Goal: Communication & Community: Answer question/provide support

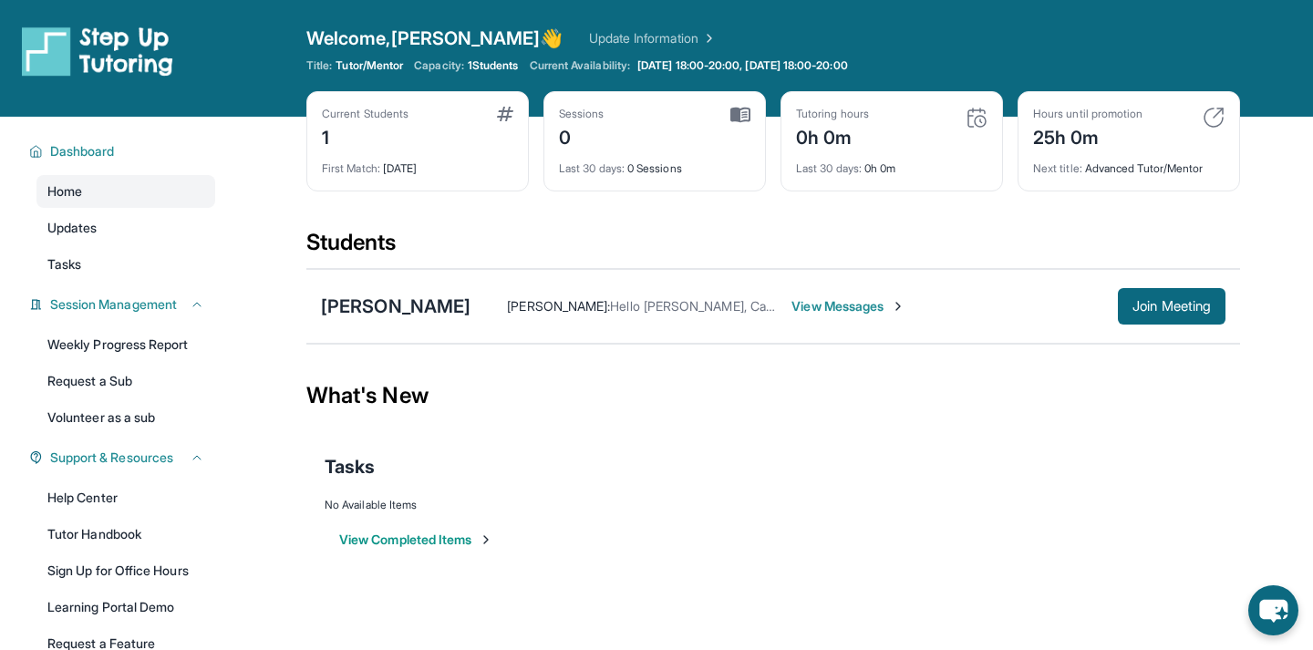
click at [844, 316] on div "[PERSON_NAME] : Hello [PERSON_NAME], Can [PERSON_NAME] do same time? View Messa…" at bounding box center [848, 306] width 755 height 36
click at [839, 306] on span "View Messages" at bounding box center [849, 306] width 114 height 18
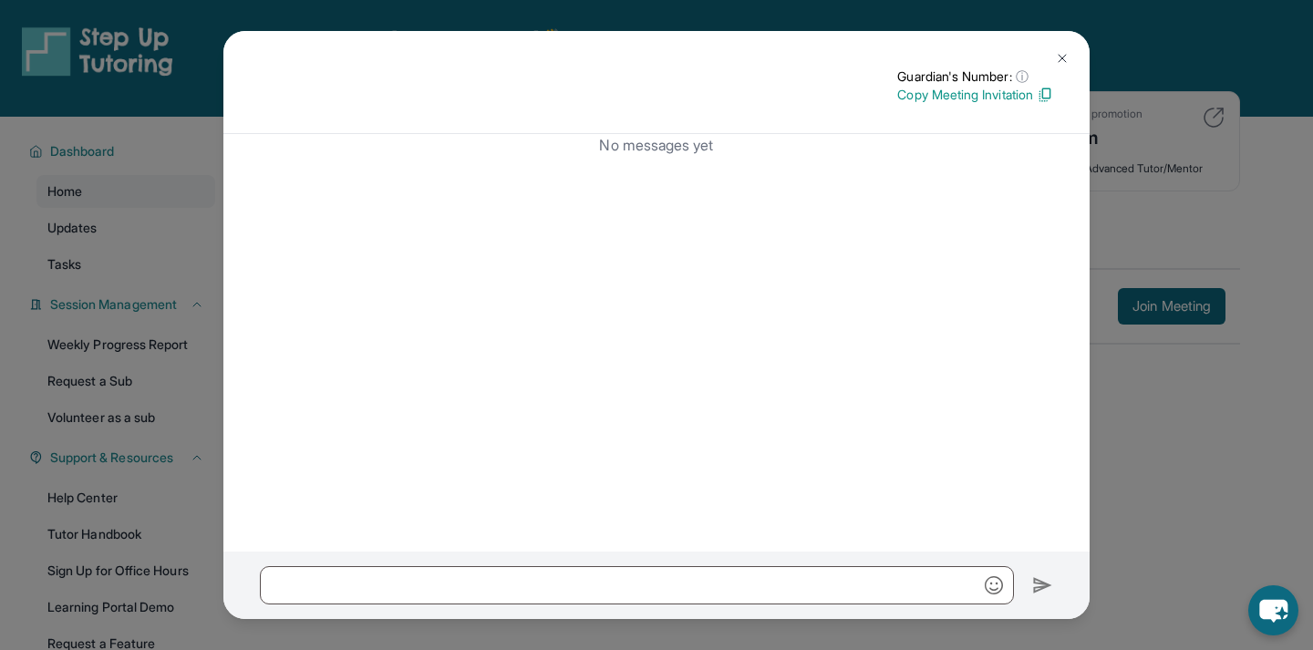
click at [1067, 48] on button at bounding box center [1062, 58] width 36 height 36
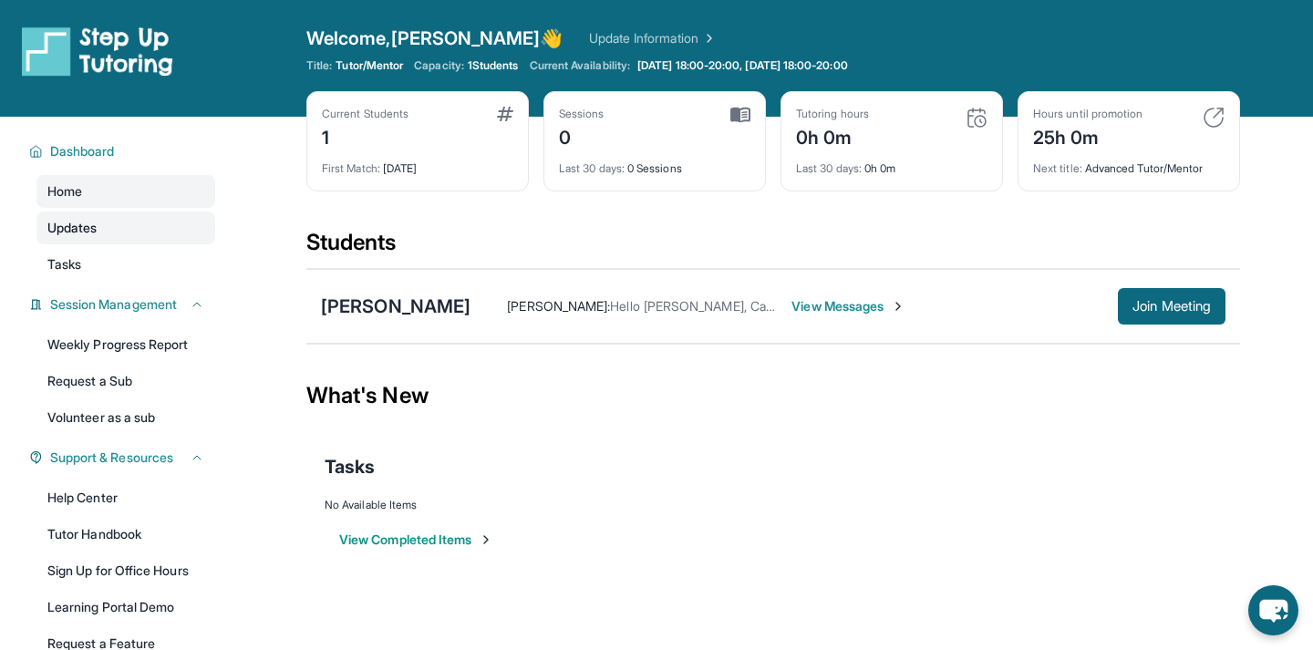
click at [157, 224] on link "Updates" at bounding box center [125, 228] width 179 height 33
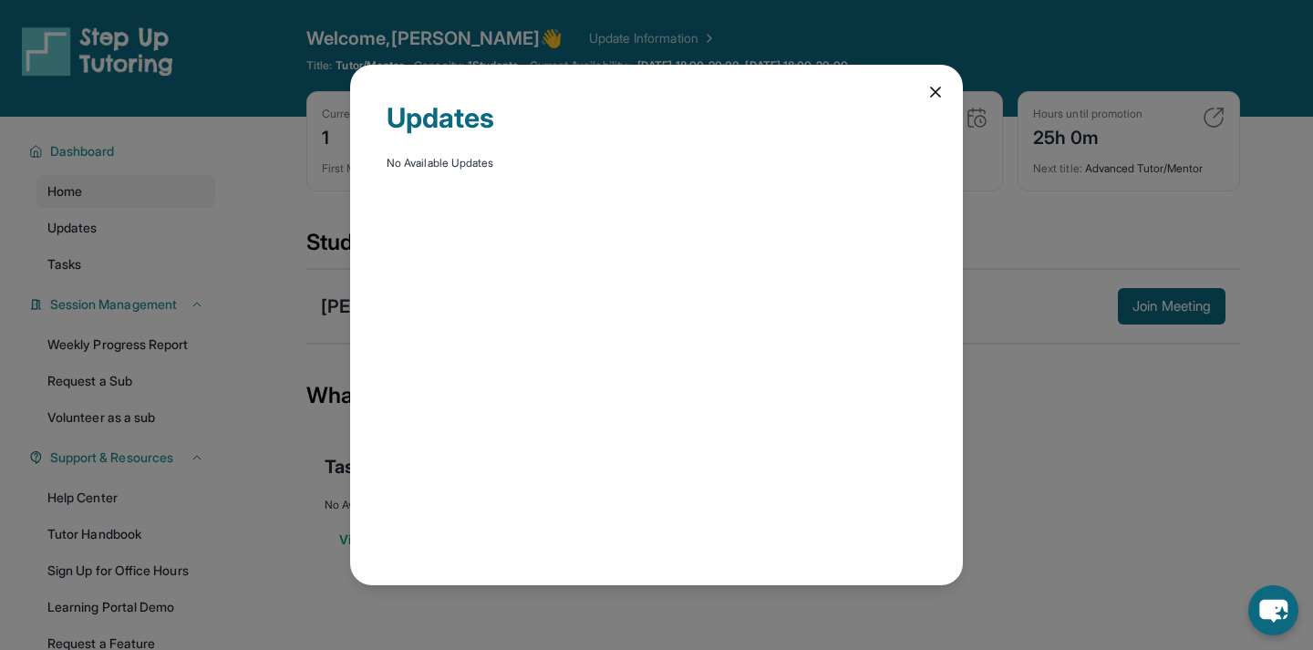
click at [926, 88] on div "Updates No Available Updates" at bounding box center [656, 325] width 613 height 520
click at [938, 82] on div "Updates No Available Updates" at bounding box center [656, 325] width 613 height 520
click at [933, 87] on icon at bounding box center [936, 92] width 18 height 18
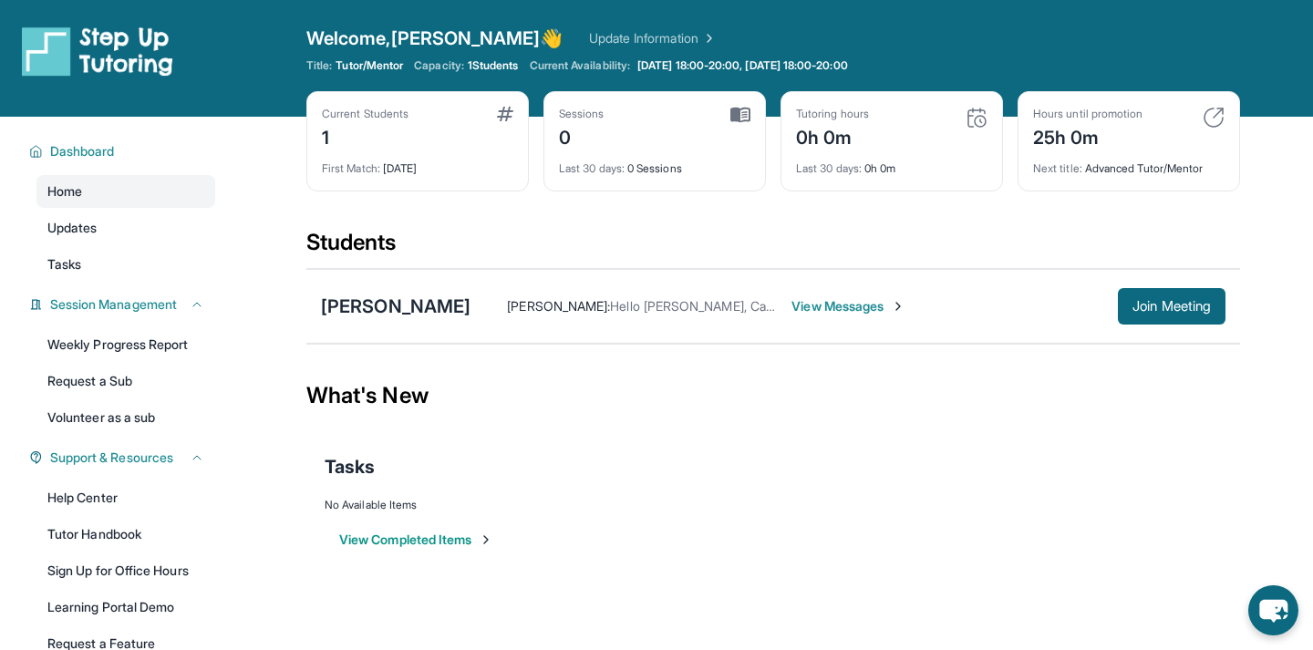
click at [1159, 88] on div "Welcome, [PERSON_NAME] 👋 Update Information Title: Tutor/Mentor Capacity: 1 Stu…" at bounding box center [773, 59] width 934 height 66
click at [1102, 129] on div "25h 0m" at bounding box center [1087, 135] width 109 height 29
click at [1222, 115] on img at bounding box center [1214, 118] width 22 height 22
